Goal: Task Accomplishment & Management: Complete application form

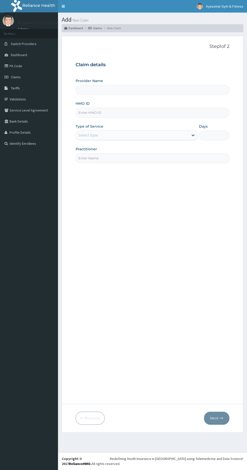
type input "Ayasumar Gym & Fitness Center"
type input "1"
click at [122, 117] on input "HMO ID" at bounding box center [153, 113] width 154 height 10
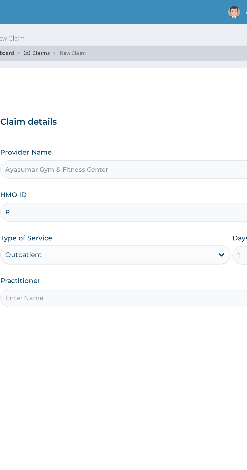
type input "PRS/10394/A"
click at [130, 157] on input "Practitioner" at bounding box center [153, 158] width 154 height 10
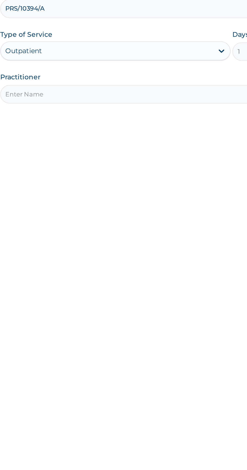
type input "COACH BEAM"
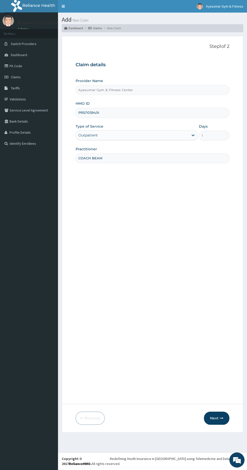
click at [221, 418] on icon "button" at bounding box center [222, 419] width 4 height 4
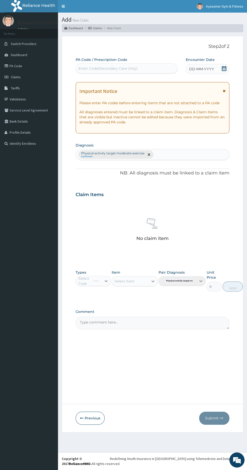
click at [219, 66] on div "DD-MM-YYYY" at bounding box center [208, 69] width 44 height 10
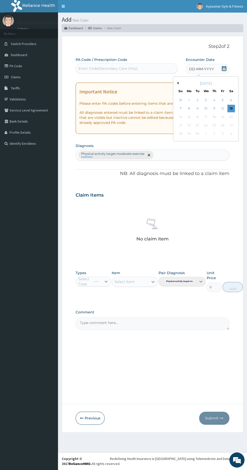
click at [233, 108] on div "13" at bounding box center [231, 109] width 8 height 8
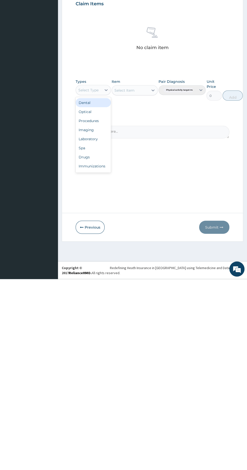
scroll to position [17, 0]
click at [96, 360] on div "Gym" at bounding box center [93, 358] width 35 height 9
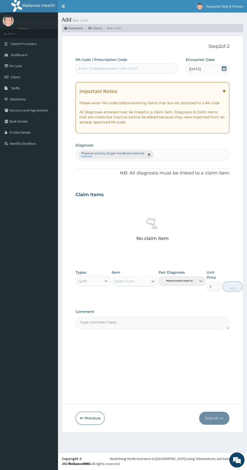
click at [190, 282] on div "Pair Diagnosis Physical activity target moder..." at bounding box center [181, 281] width 47 height 22
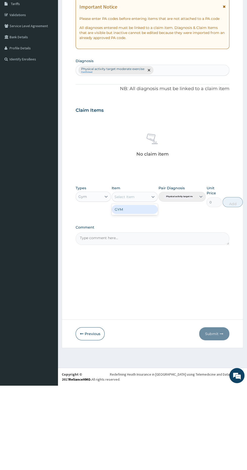
click at [140, 293] on div "GYM" at bounding box center [135, 293] width 46 height 9
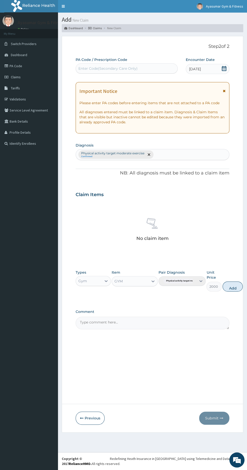
click at [228, 288] on button "Add" at bounding box center [232, 287] width 20 height 10
type input "0"
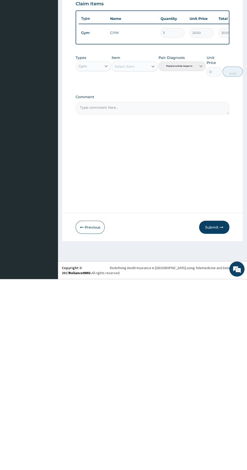
click at [216, 415] on button "Submit" at bounding box center [214, 418] width 30 height 13
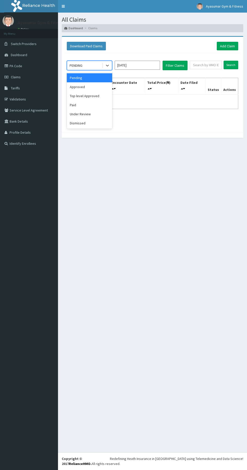
click at [93, 90] on div "Approved" at bounding box center [89, 86] width 45 height 9
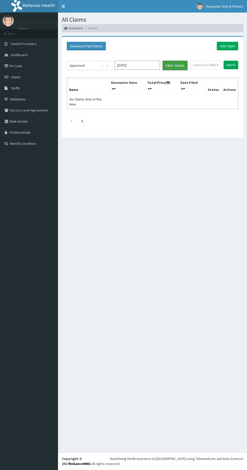
click at [180, 62] on button "Filter Claims" at bounding box center [174, 66] width 25 height 10
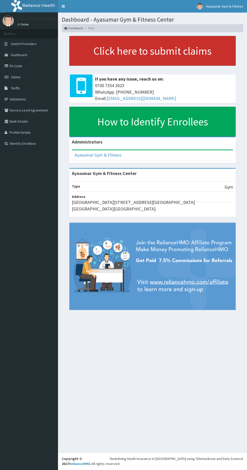
click at [172, 43] on link "Click here to submit claims" at bounding box center [152, 51] width 166 height 30
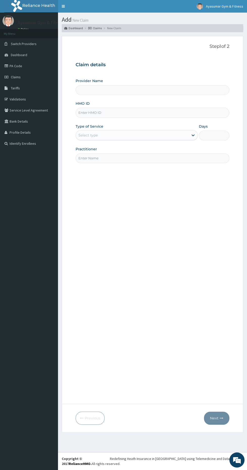
type input "Ayasumar Gym & Fitness Center"
type input "1"
click at [8, 77] on icon at bounding box center [7, 77] width 5 height 4
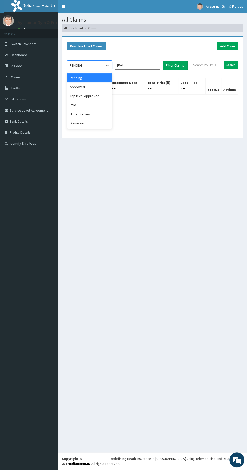
click at [103, 82] on div "Approved" at bounding box center [89, 86] width 45 height 9
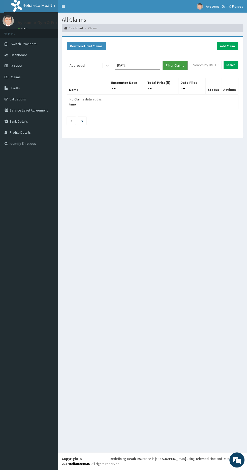
click at [175, 67] on button "Filter Claims" at bounding box center [174, 66] width 25 height 10
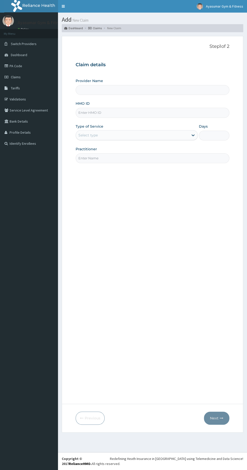
click at [33, 71] on link "PA Code" at bounding box center [29, 65] width 58 height 11
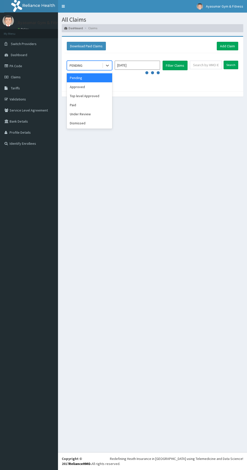
click at [97, 89] on div "Approved" at bounding box center [89, 86] width 45 height 9
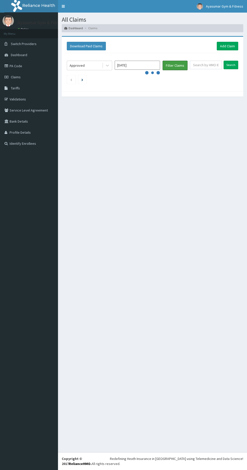
click at [176, 65] on button "Filter Claims" at bounding box center [174, 66] width 25 height 10
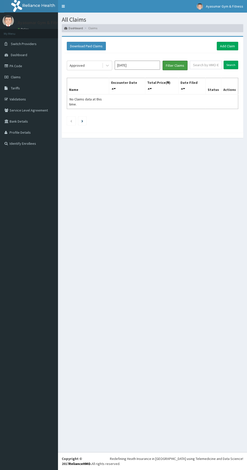
click at [176, 65] on button "Filter Claims" at bounding box center [174, 66] width 25 height 10
